Goal: Find specific page/section: Find specific page/section

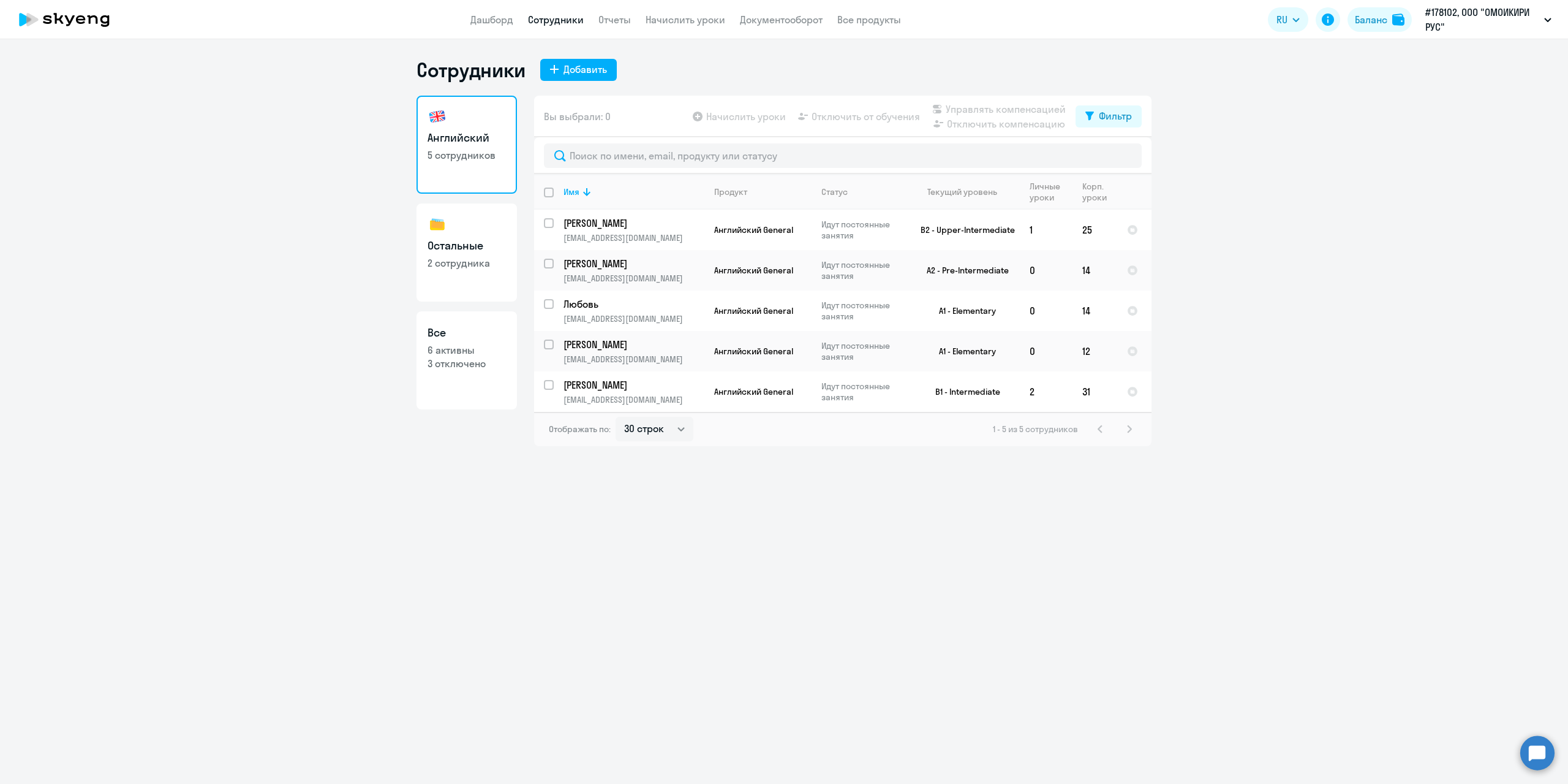
select select "30"
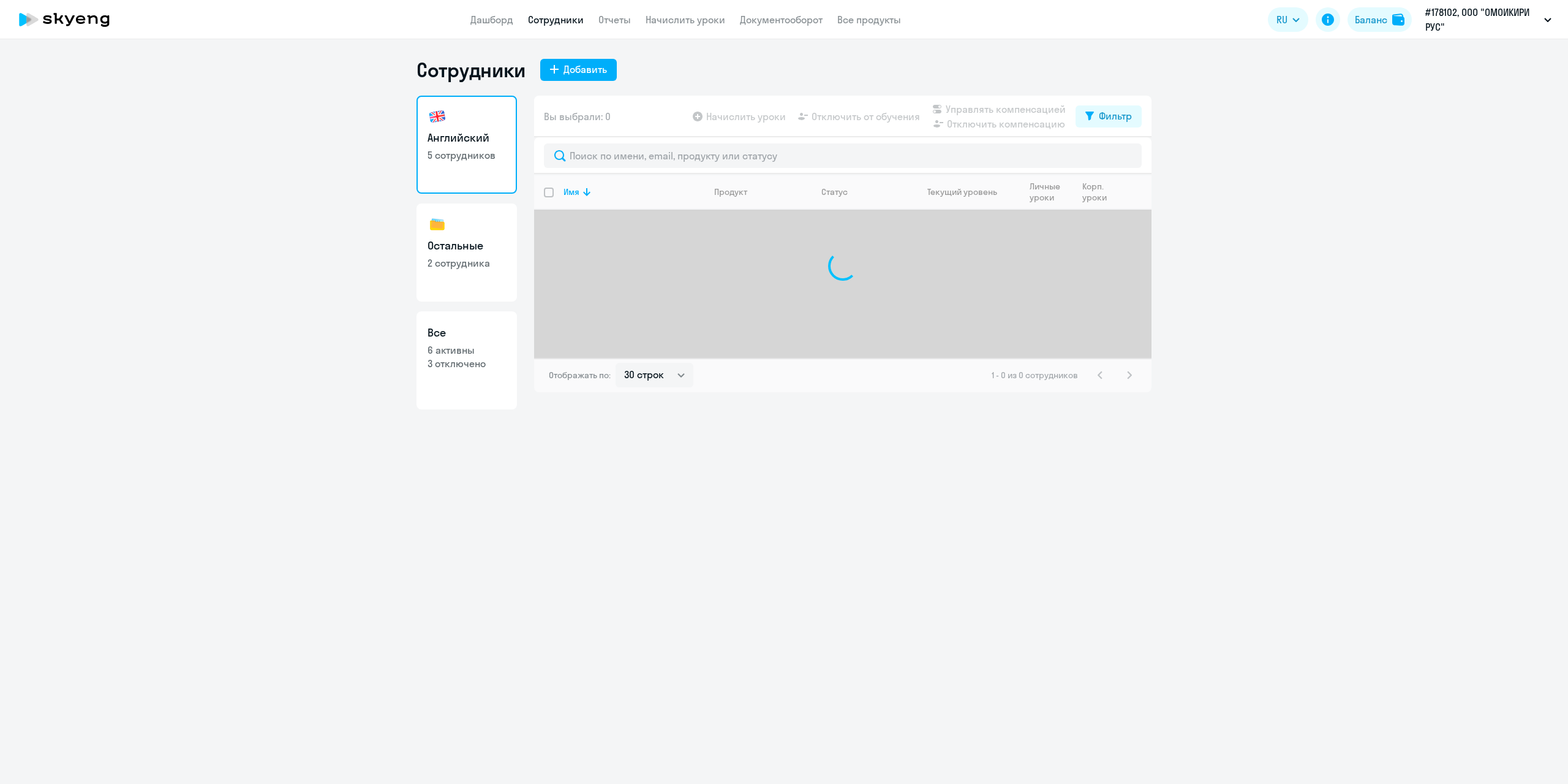
select select "30"
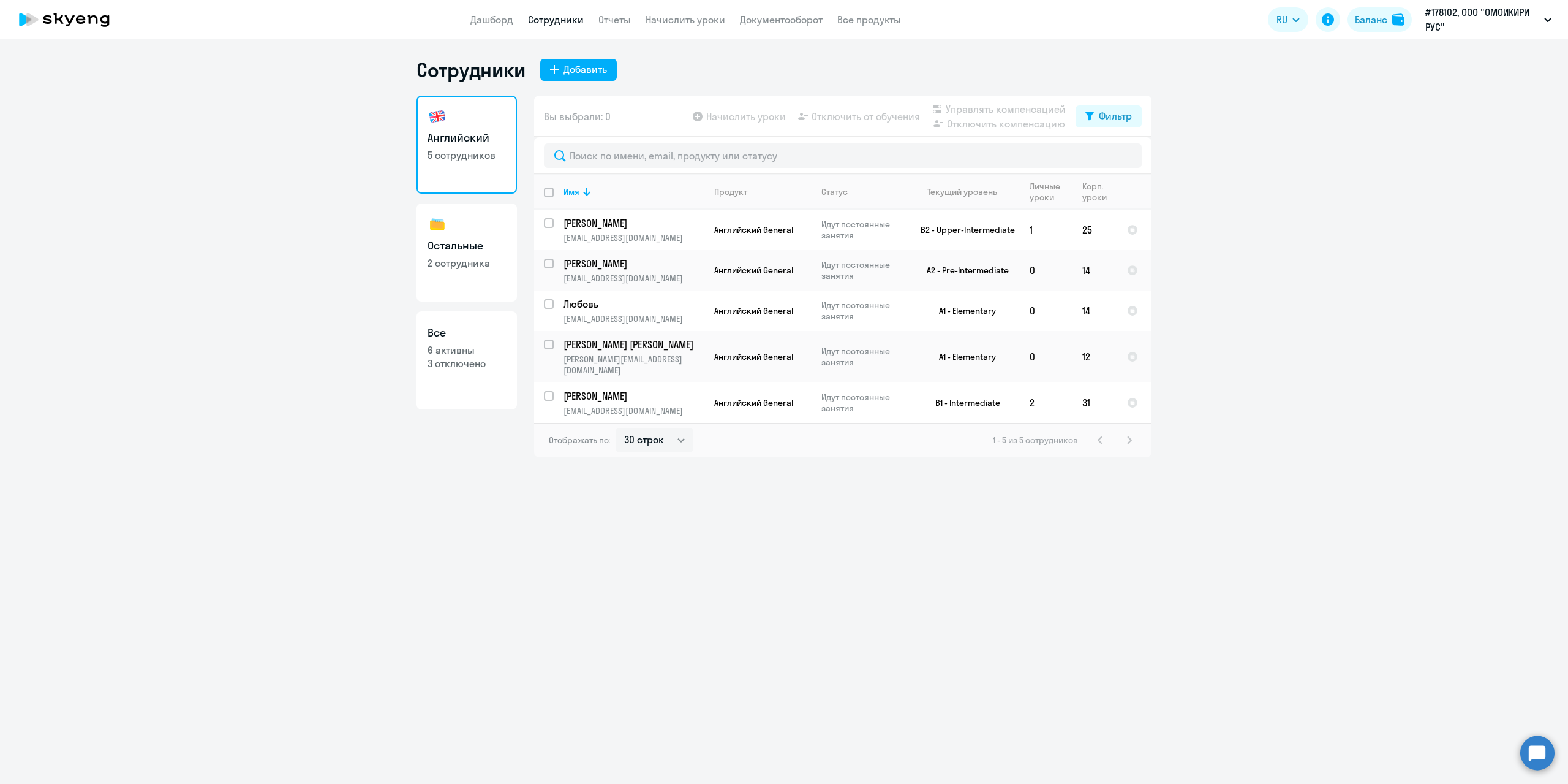
click at [462, 271] on link "Остальные 2 сотрудника" at bounding box center [467, 253] width 100 height 98
select select "30"
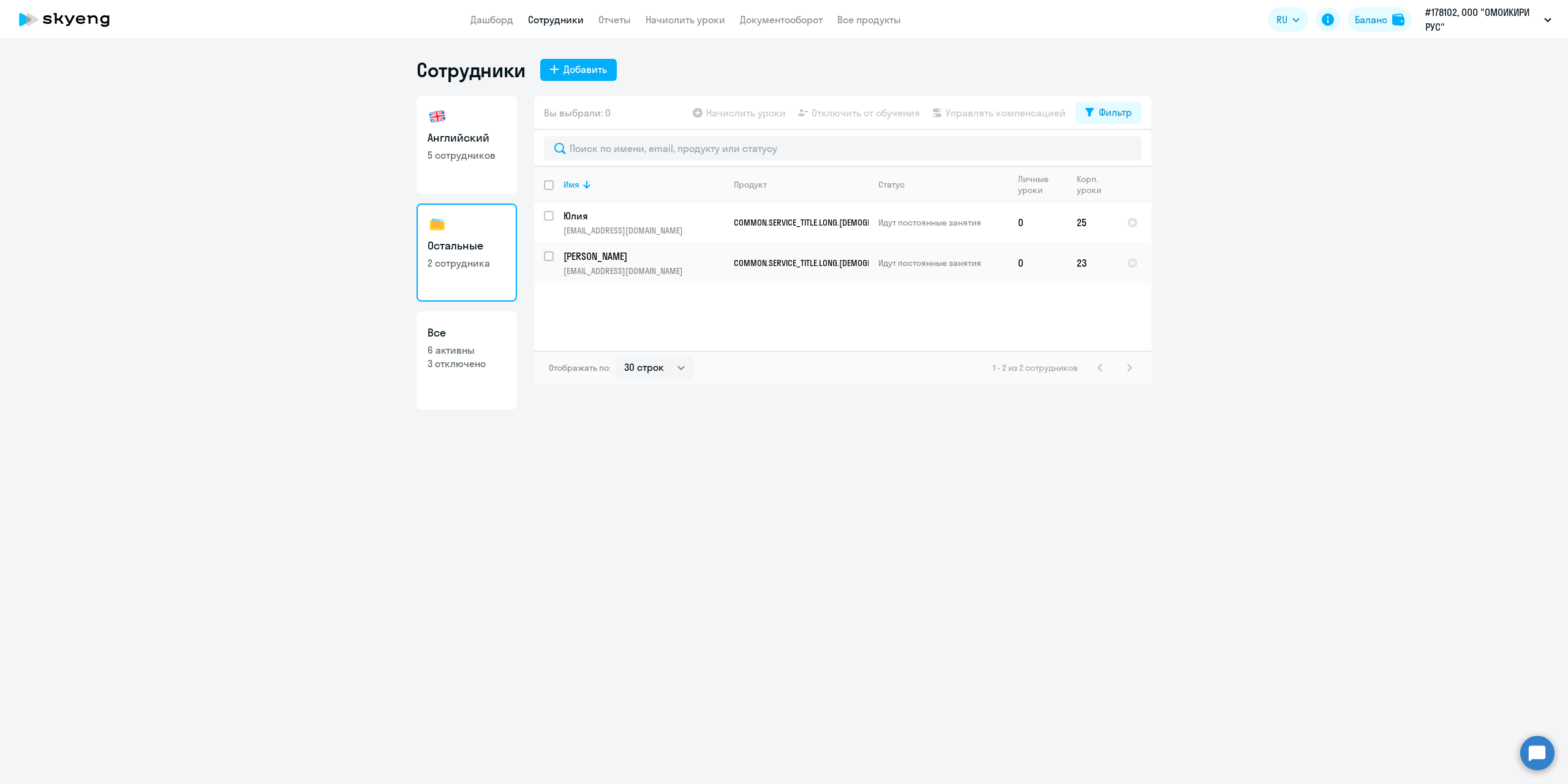
click at [470, 140] on h3 "Английский" at bounding box center [467, 138] width 78 height 16
select select "30"
